Goal: Navigation & Orientation: Find specific page/section

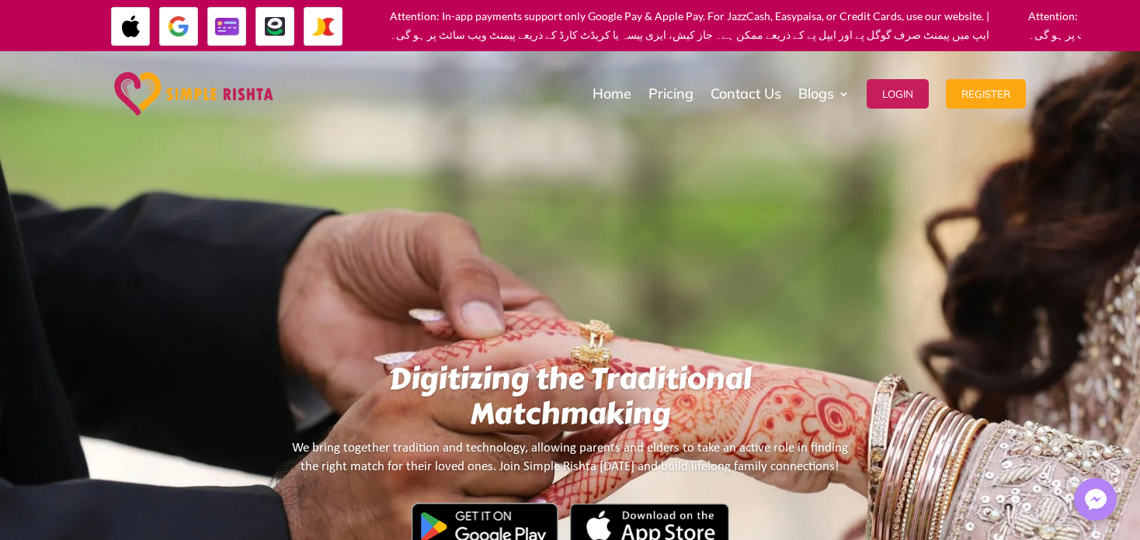
click at [320, 26] on img at bounding box center [323, 26] width 39 height 39
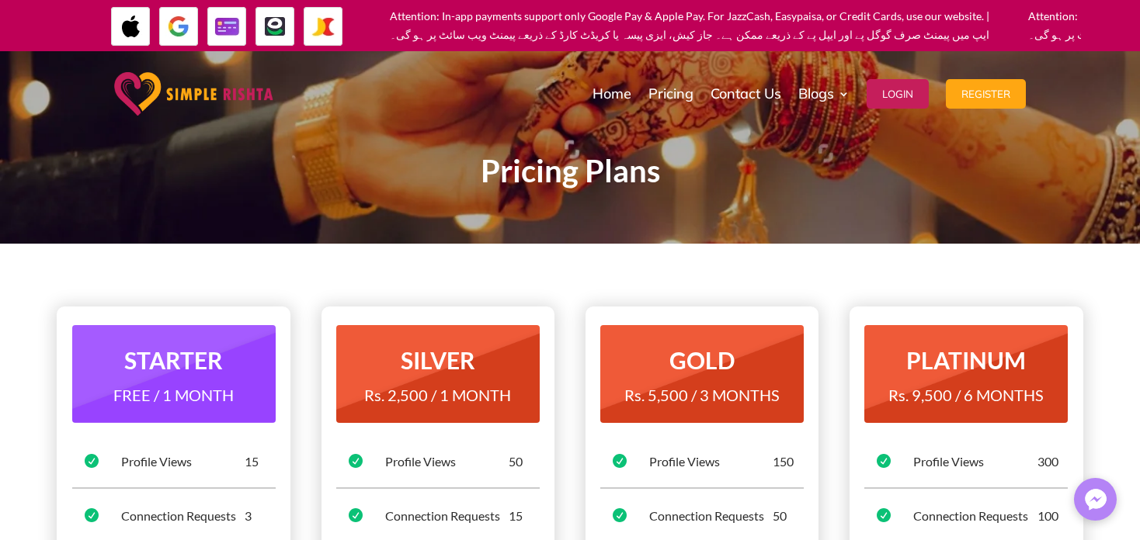
click at [234, 94] on img at bounding box center [193, 93] width 159 height 43
